Goal: Task Accomplishment & Management: Manage account settings

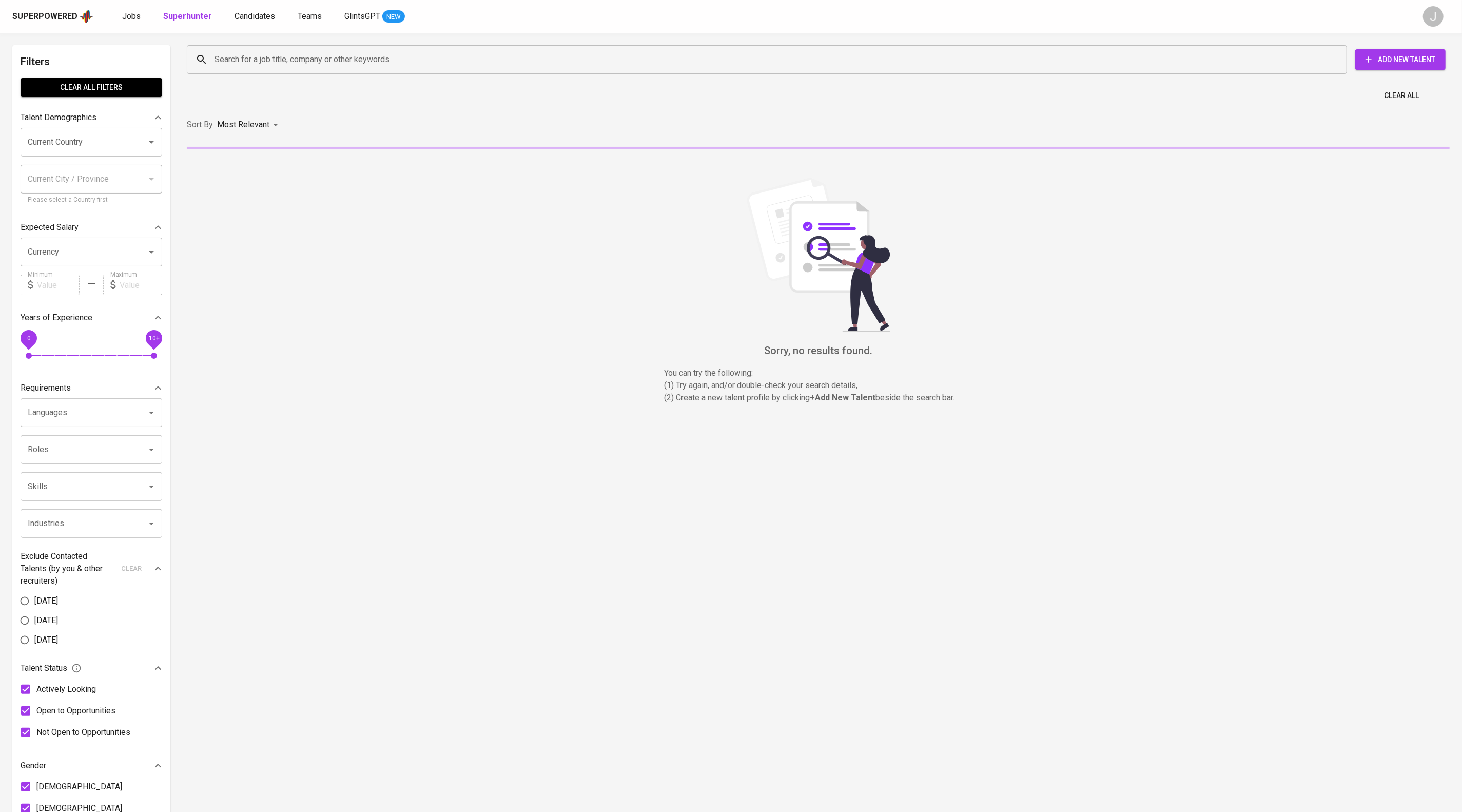
click at [313, 69] on input "Search for a job title, company or other keywords" at bounding box center [769, 59] width 1115 height 19
type input "r"
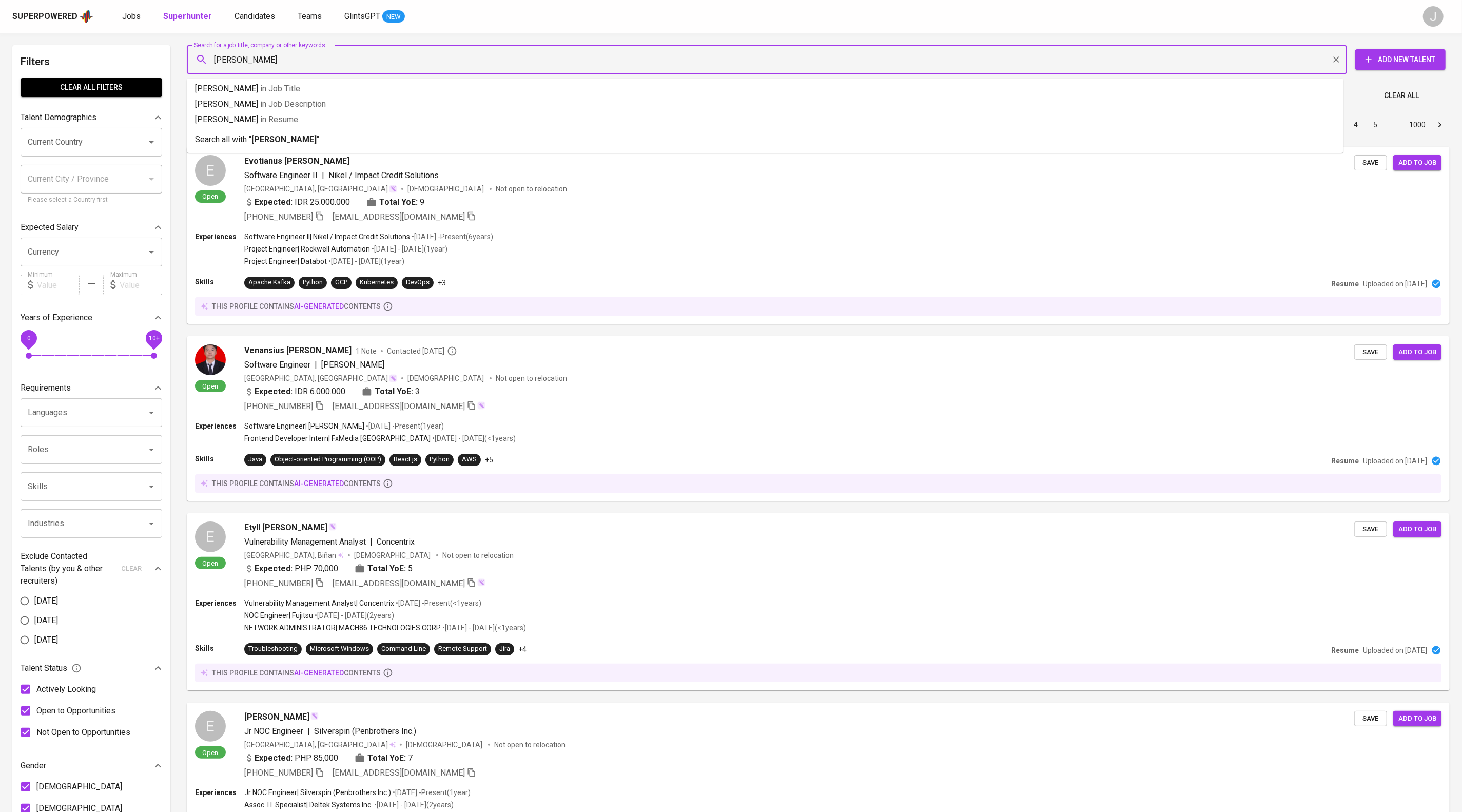
type input "[PERSON_NAME]"
click at [335, 146] on p "Search all with " [PERSON_NAME] "" at bounding box center [765, 139] width 1140 height 12
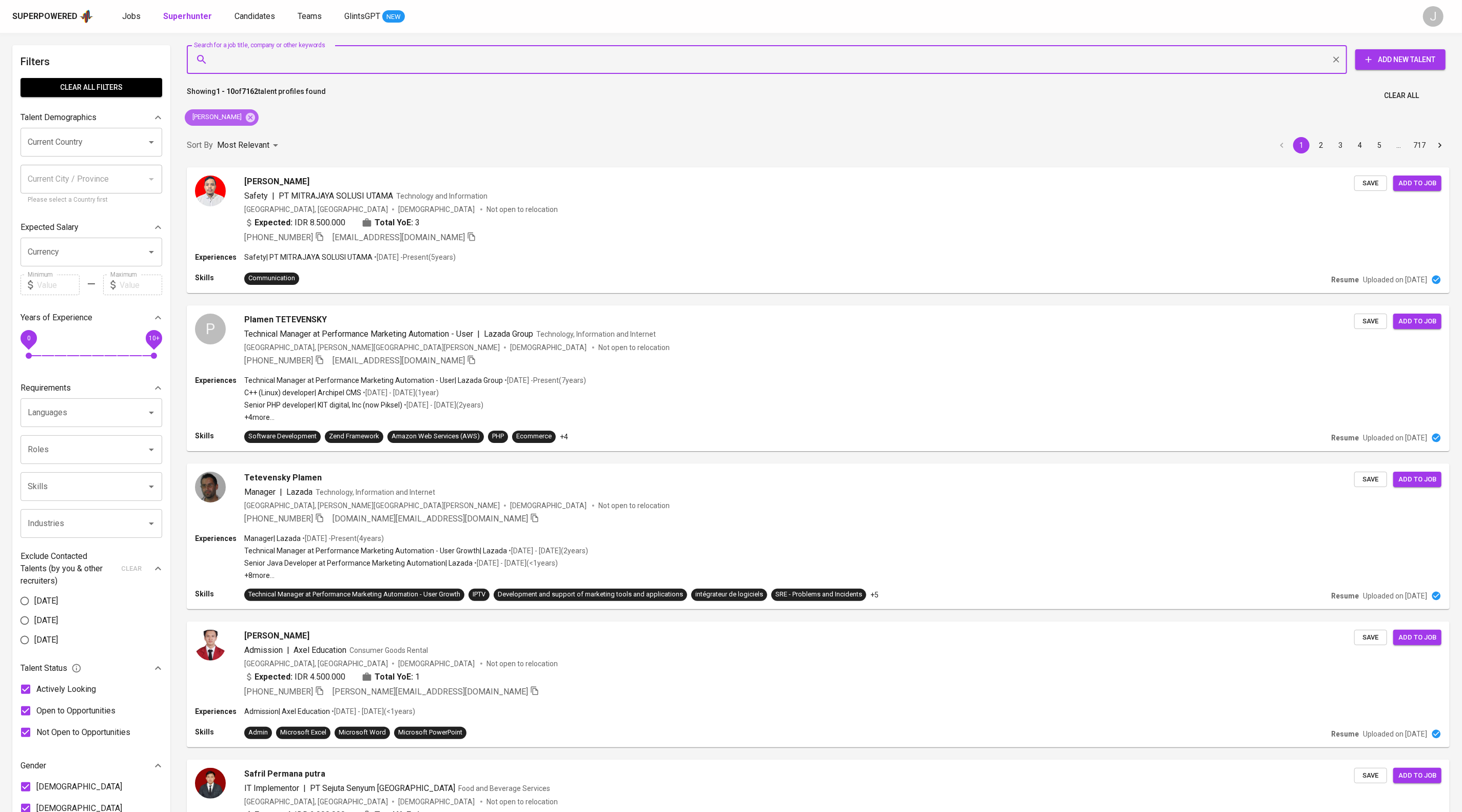
click at [249, 126] on div "[PERSON_NAME]" at bounding box center [221, 117] width 74 height 17
click at [246, 121] on icon at bounding box center [250, 117] width 9 height 9
click at [266, 57] on input "Search for a job title, company or other keywords" at bounding box center [769, 59] width 1115 height 19
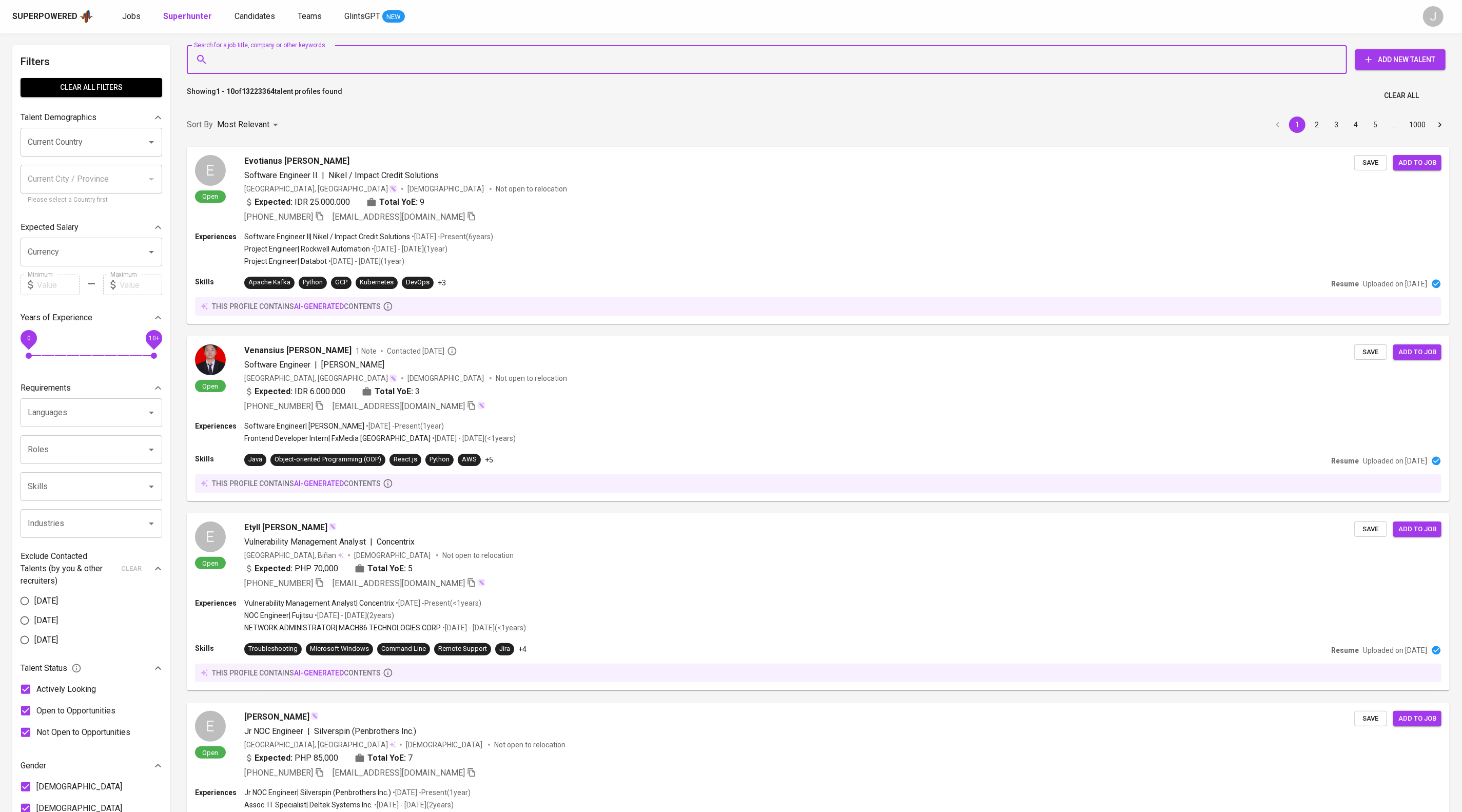
paste input "b"
click at [280, 59] on input "Search for a job title, company or other keywords" at bounding box center [769, 59] width 1115 height 19
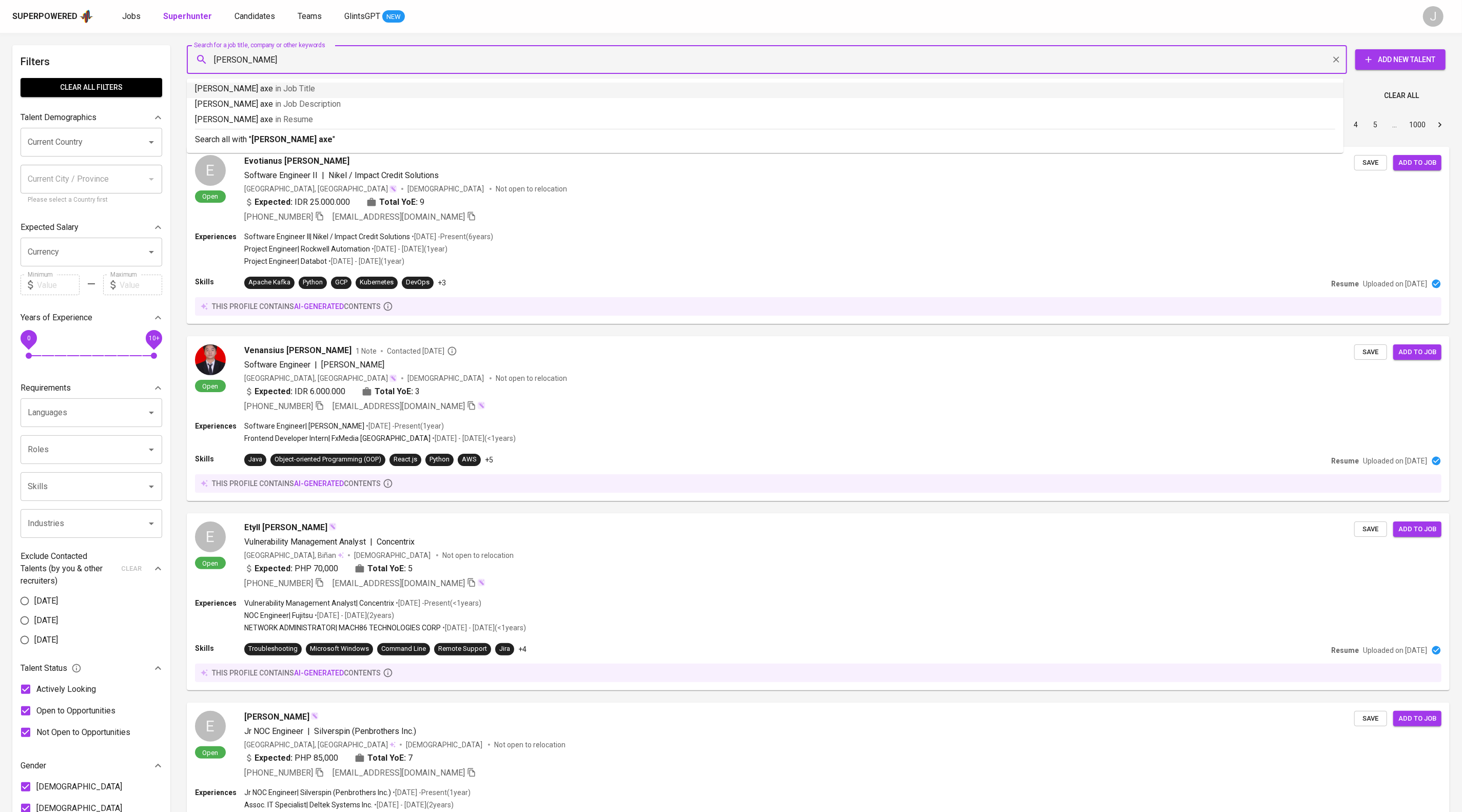
type input "[PERSON_NAME]"
drag, startPoint x: 319, startPoint y: 150, endPoint x: 735, endPoint y: 97, distance: 419.4
click at [317, 144] on b "[PERSON_NAME]" at bounding box center [284, 139] width 65 height 10
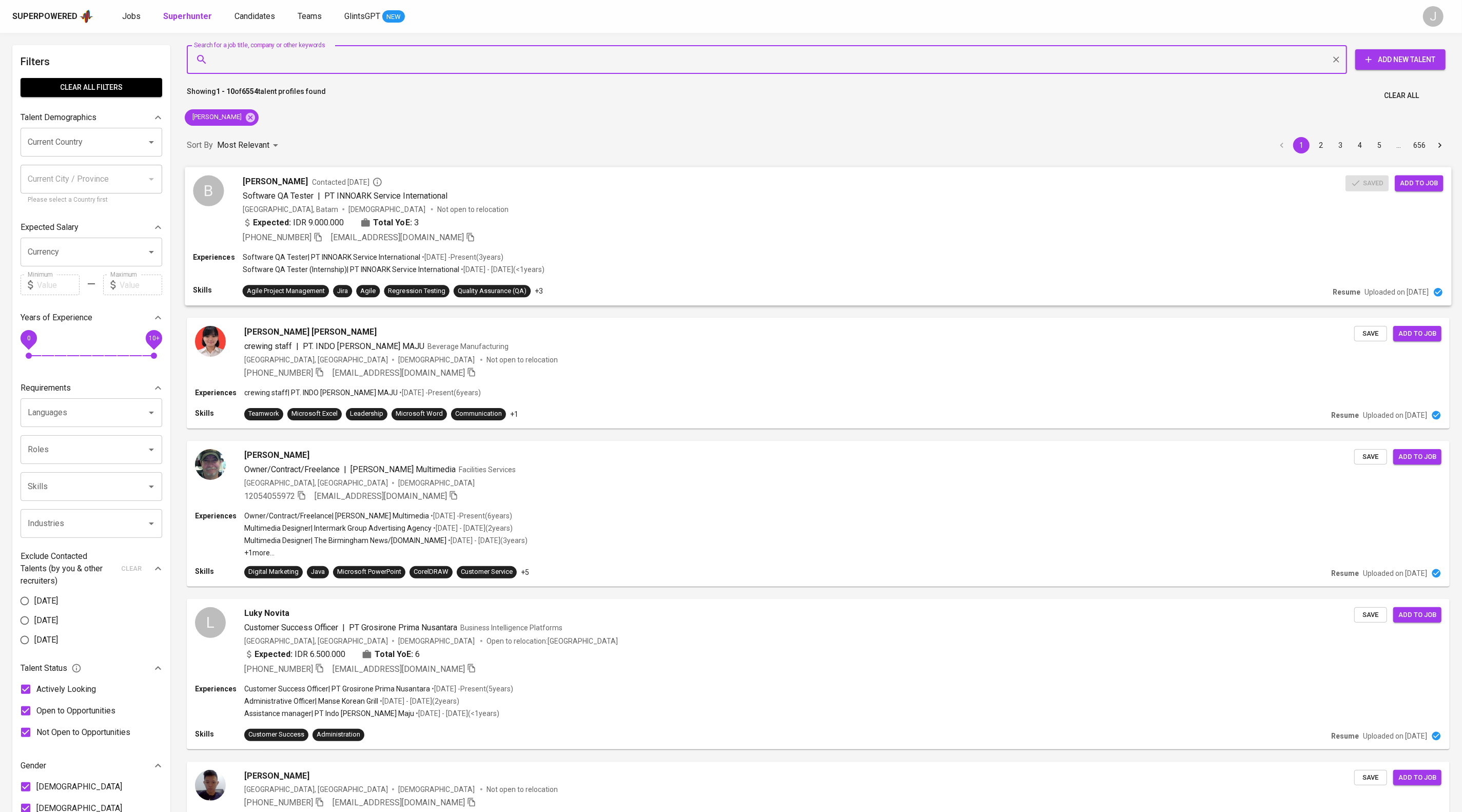
click at [640, 217] on div "[PERSON_NAME] Hang Contacted [DATE] Software QA Tester | PT INNOARK Service Int…" at bounding box center [794, 209] width 1103 height 68
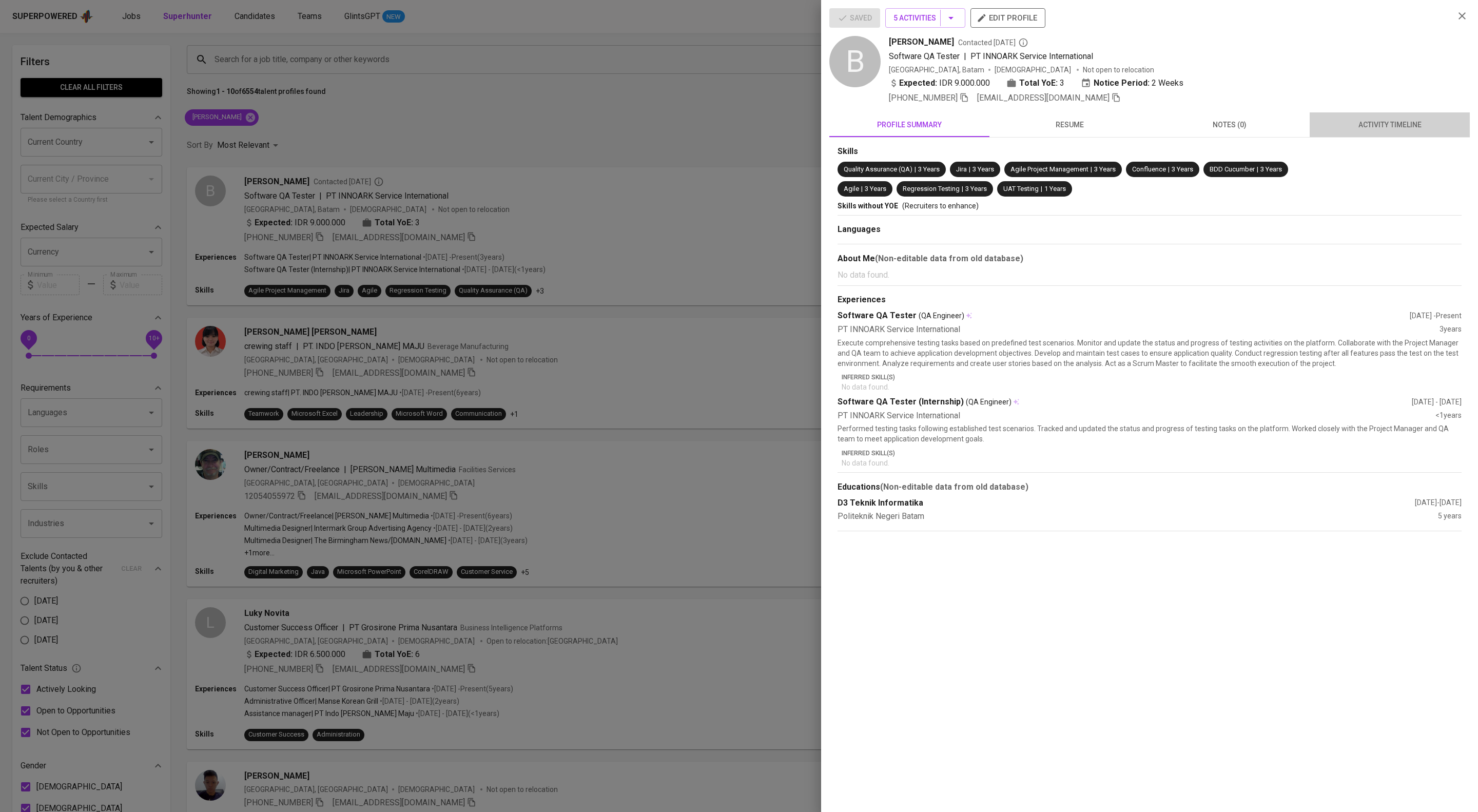
click at [1388, 131] on span "activity timeline" at bounding box center [1390, 125] width 148 height 13
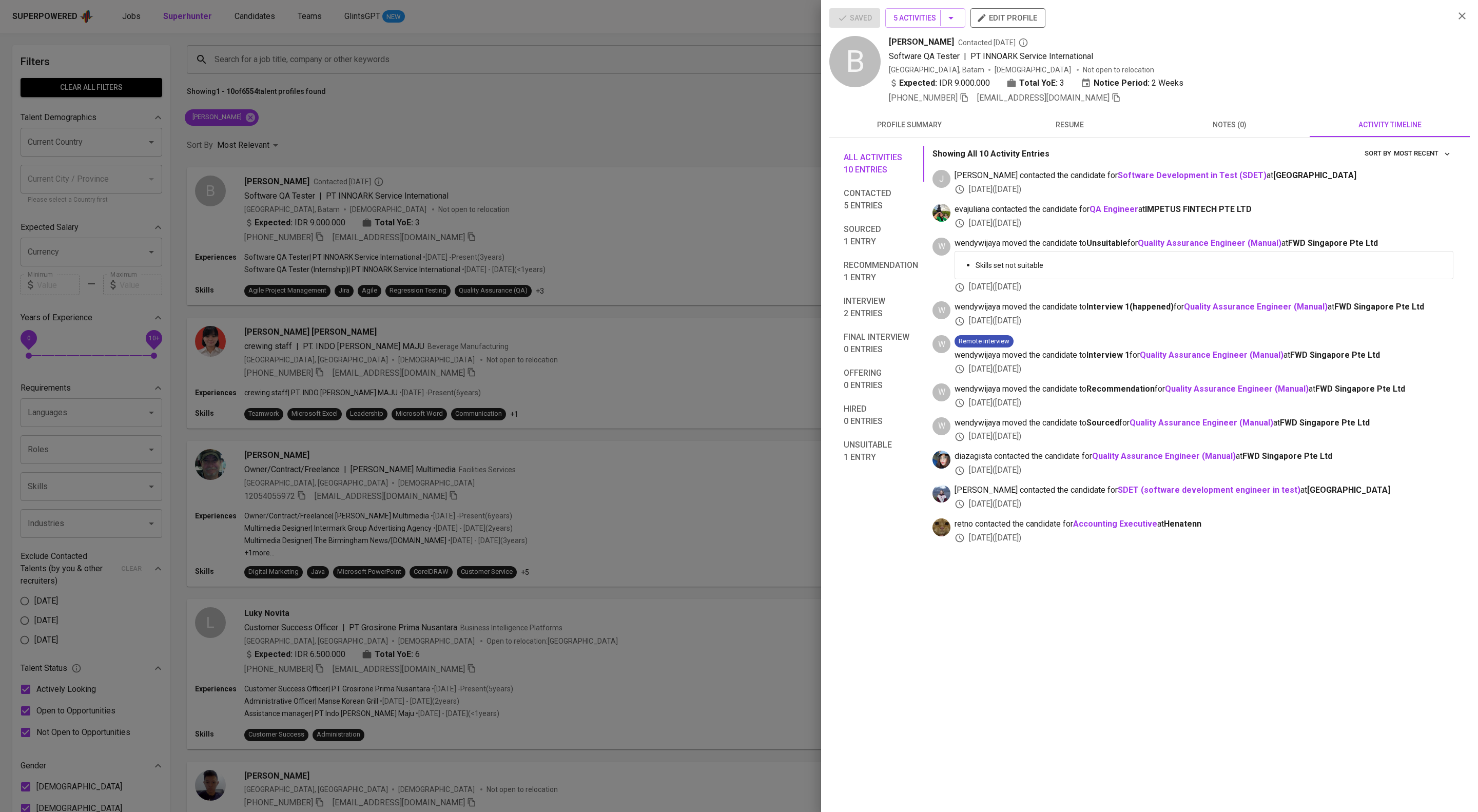
click at [636, 131] on div at bounding box center [739, 406] width 1478 height 812
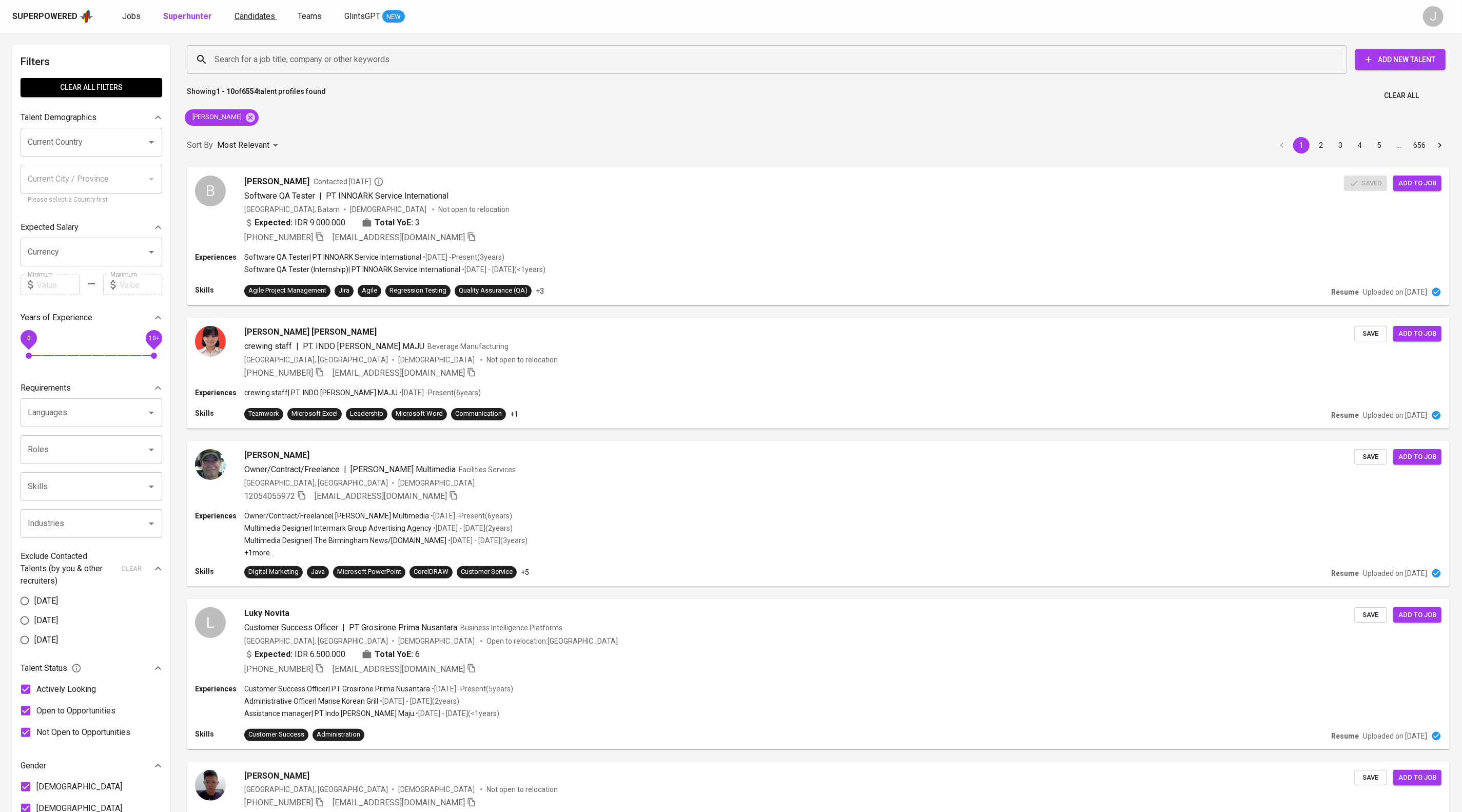
click at [275, 11] on span "Candidates" at bounding box center [255, 16] width 41 height 10
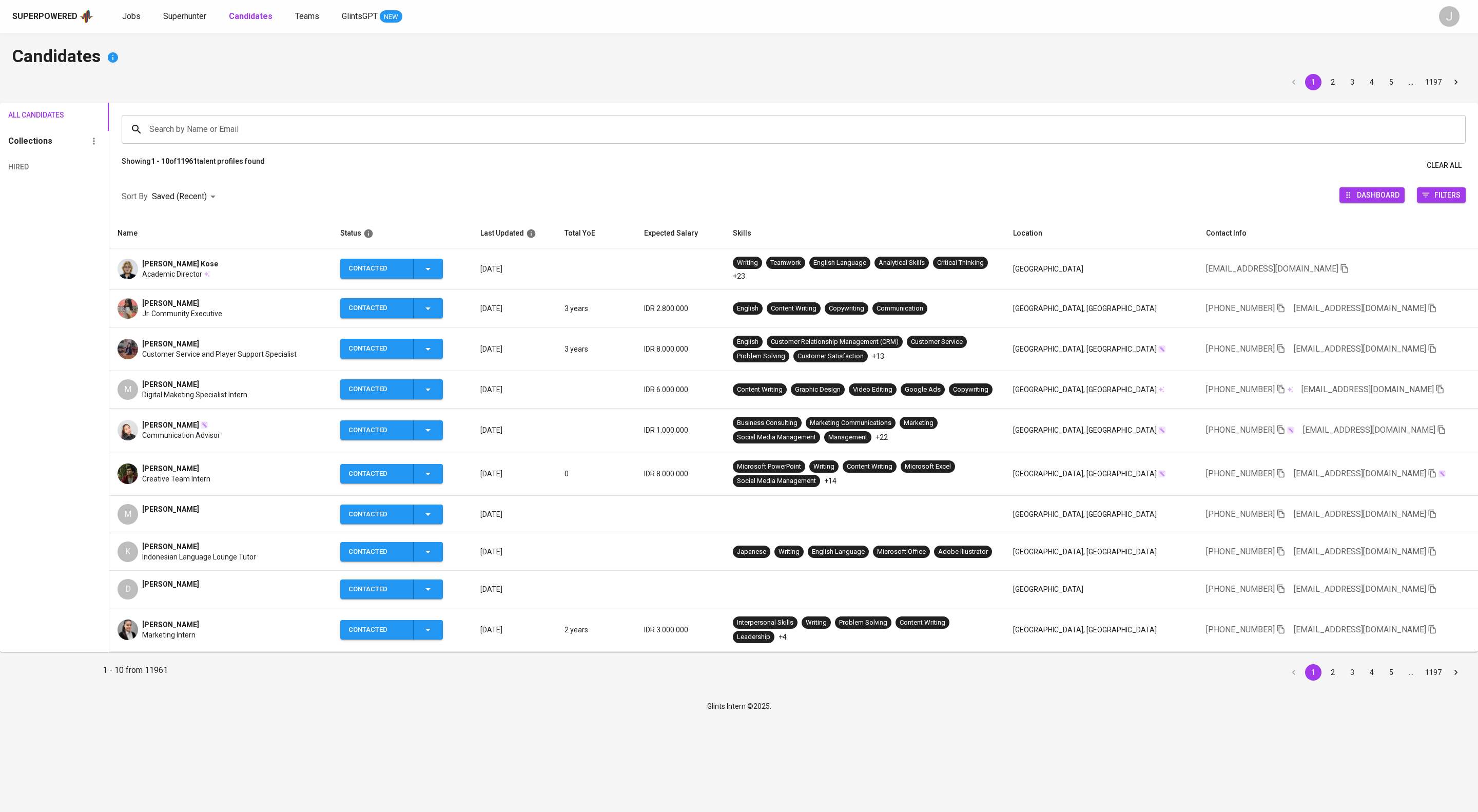
click at [448, 137] on input "Search by Name or Email" at bounding box center [796, 129] width 1299 height 19
type input "[PERSON_NAME]"
click at [450, 201] on p "Search " [PERSON_NAME] " in Name and Email" at bounding box center [794, 198] width 1314 height 12
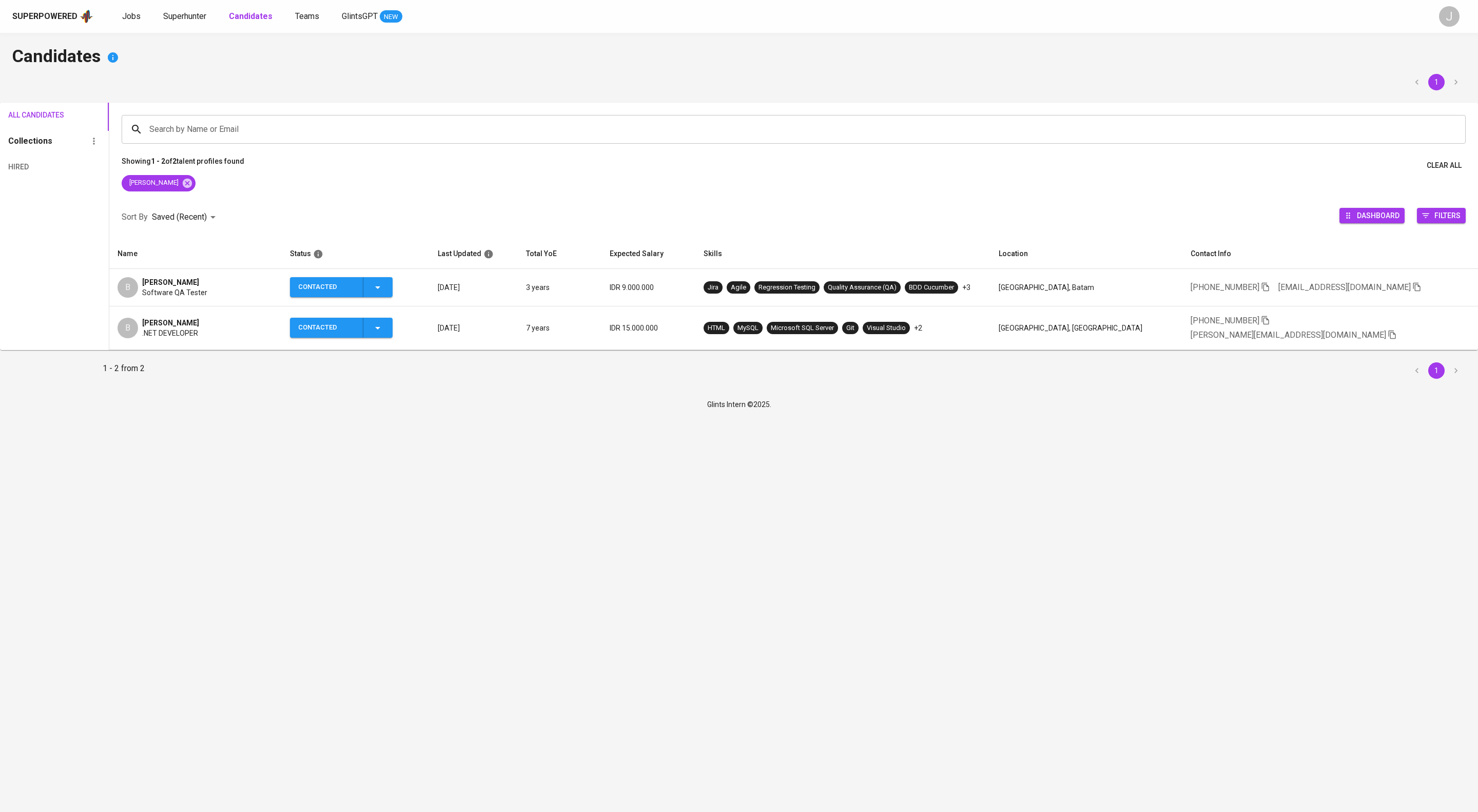
click at [246, 297] on div "B [PERSON_NAME] Hang Software QA Tester" at bounding box center [195, 288] width 156 height 21
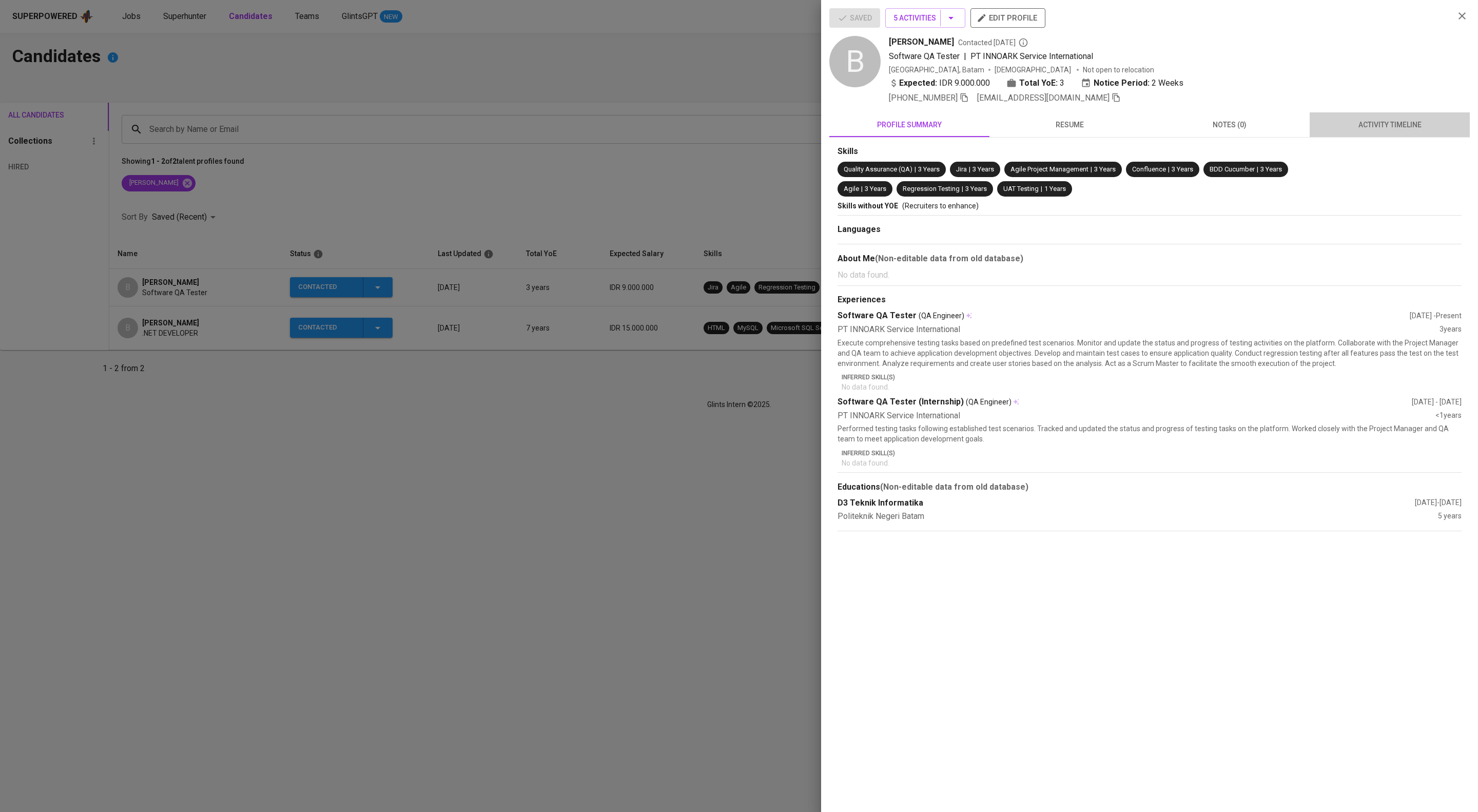
click at [1394, 131] on span "activity timeline" at bounding box center [1390, 125] width 148 height 13
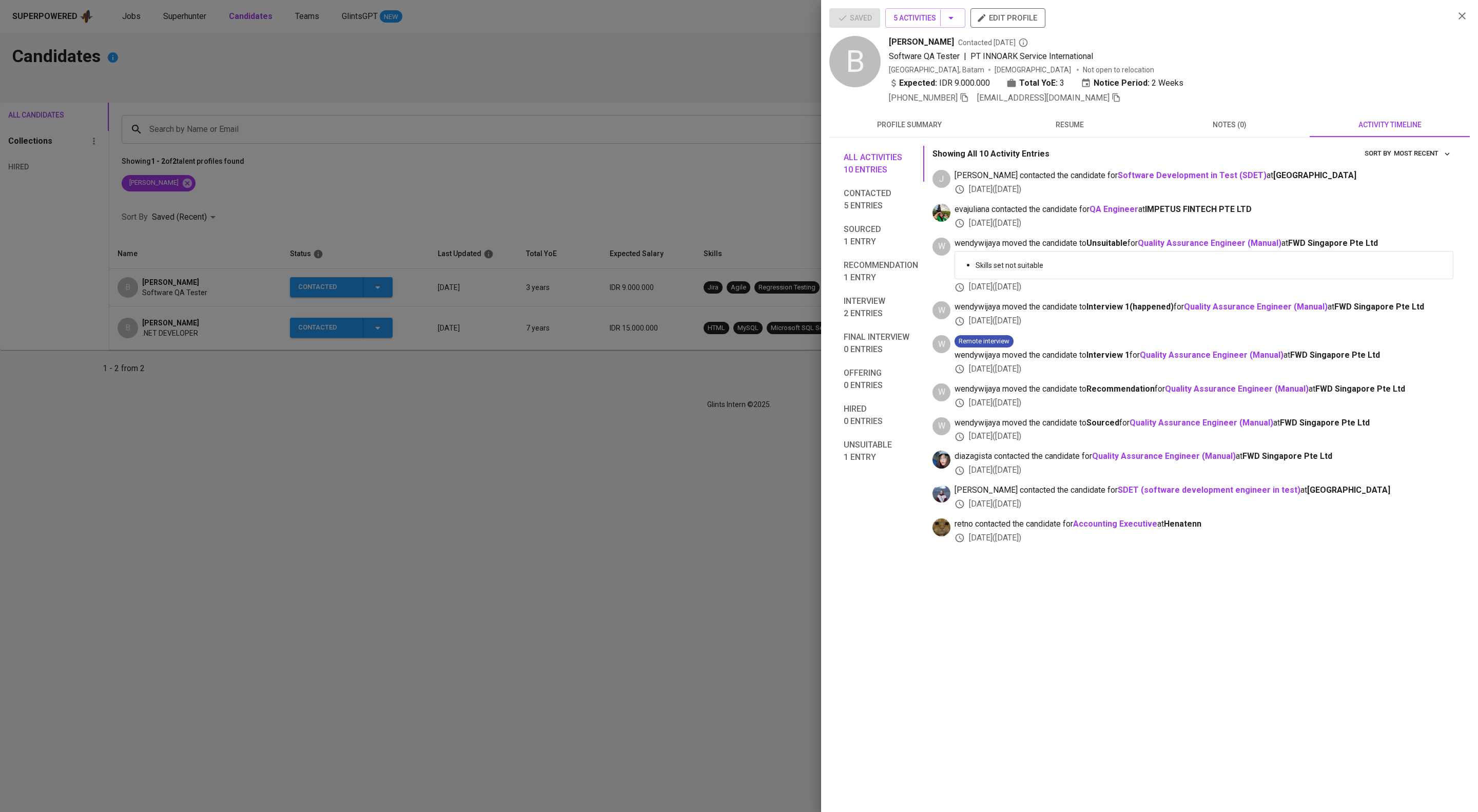
click at [530, 473] on div at bounding box center [739, 406] width 1478 height 812
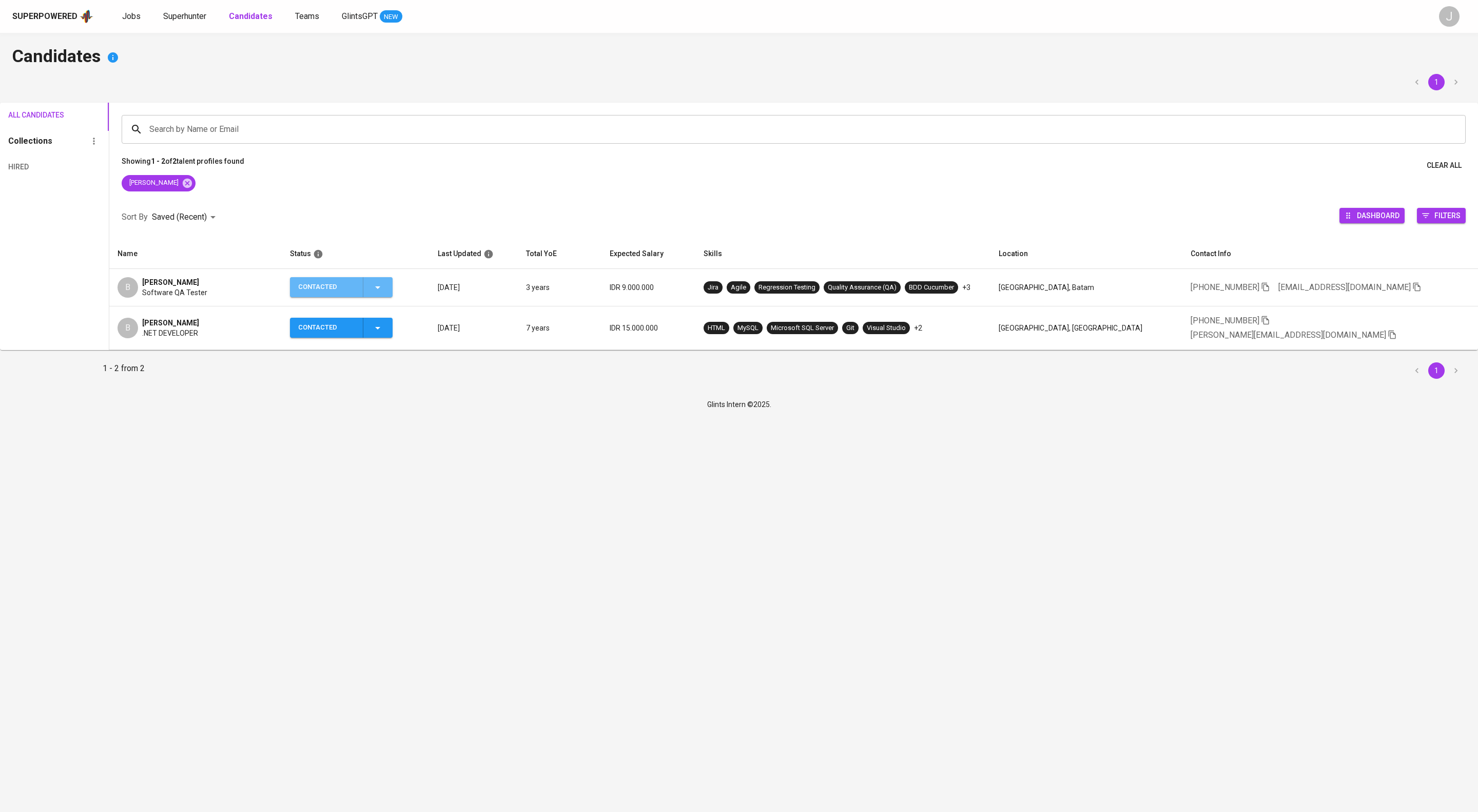
click at [384, 293] on icon "button" at bounding box center [377, 288] width 12 height 12
click at [391, 396] on li "Contacted for another job" at bounding box center [364, 386] width 115 height 19
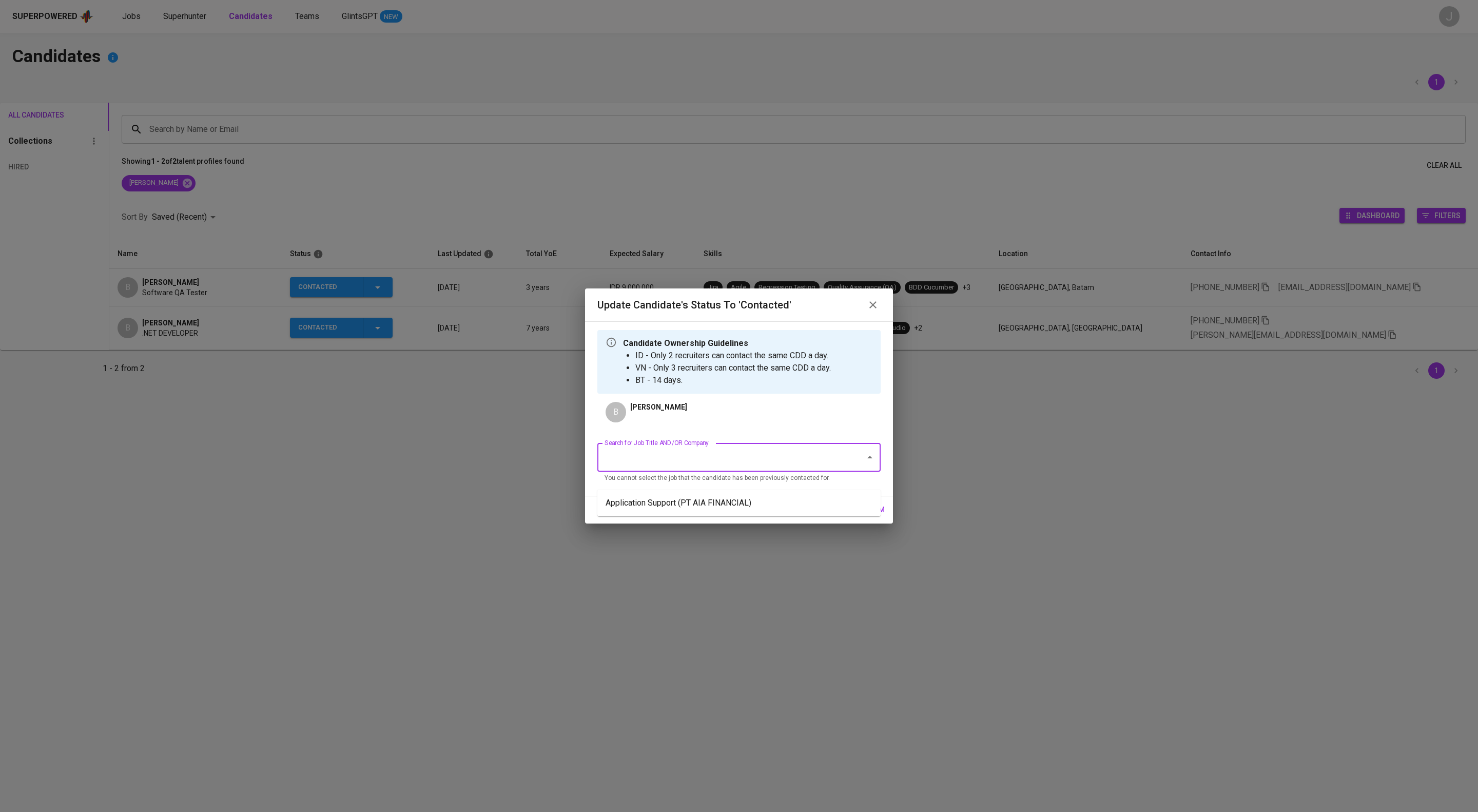
click at [687, 467] on input "Search for Job Title AND/OR Company" at bounding box center [725, 457] width 246 height 19
click at [697, 512] on li "Application Support (PT AIA FINANCIAL)" at bounding box center [739, 503] width 284 height 19
click at [878, 516] on span "confirm" at bounding box center [869, 510] width 32 height 13
